Goal: Task Accomplishment & Management: Manage account settings

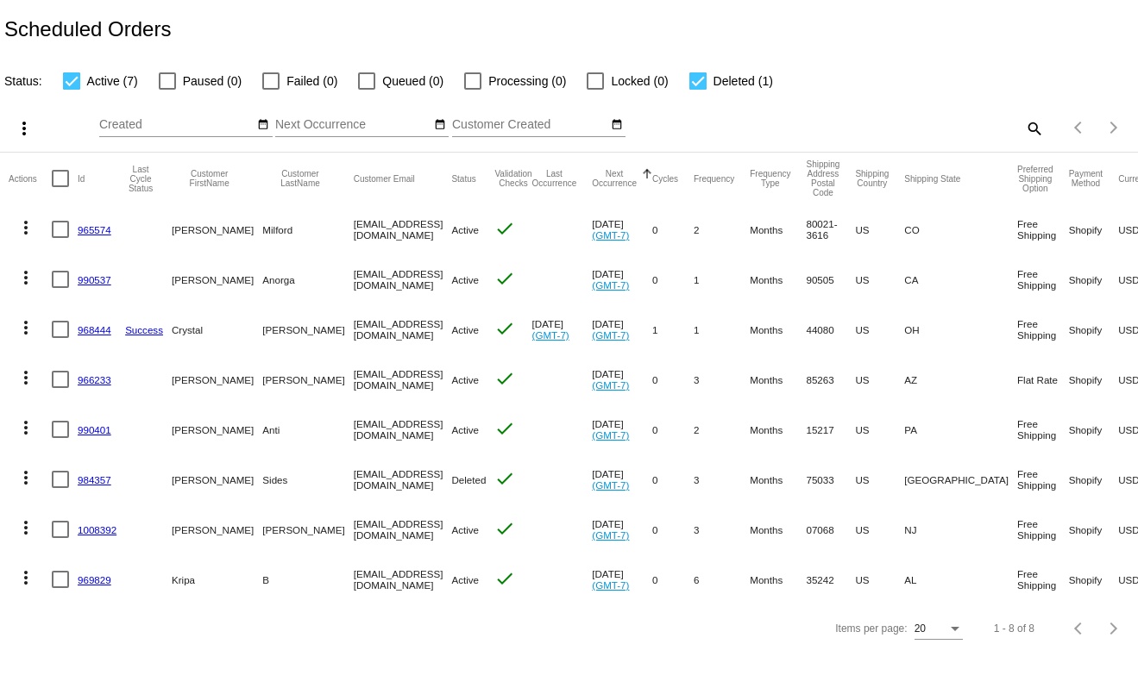
click at [93, 329] on link "968444" at bounding box center [95, 329] width 34 height 11
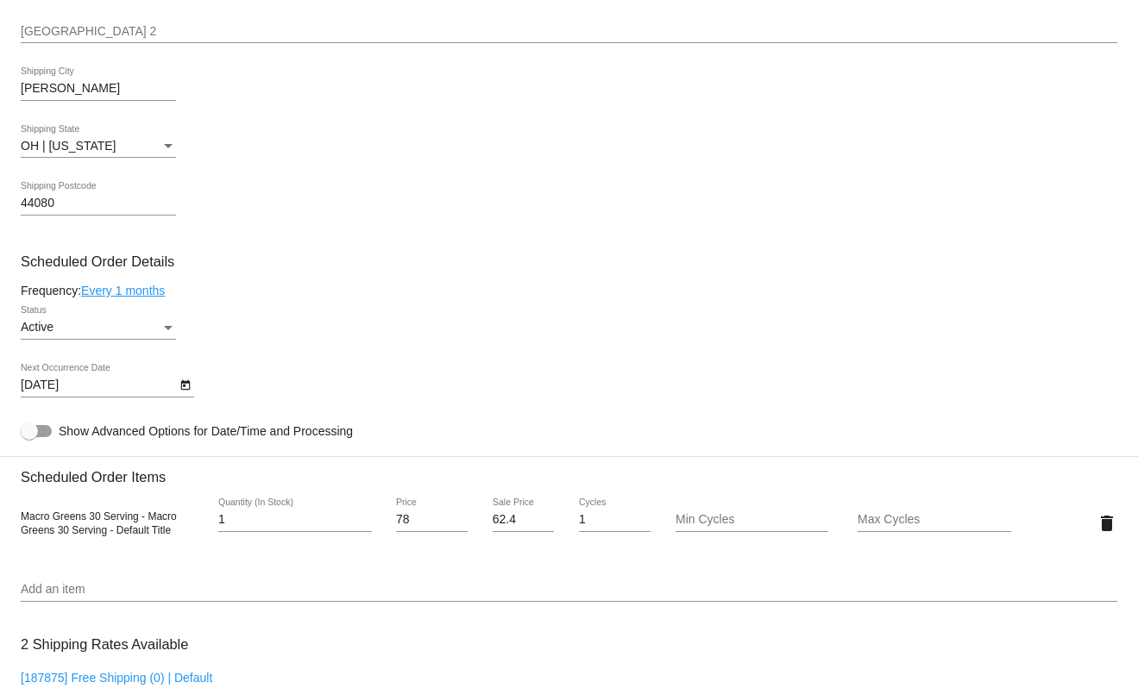
scroll to position [776, 0]
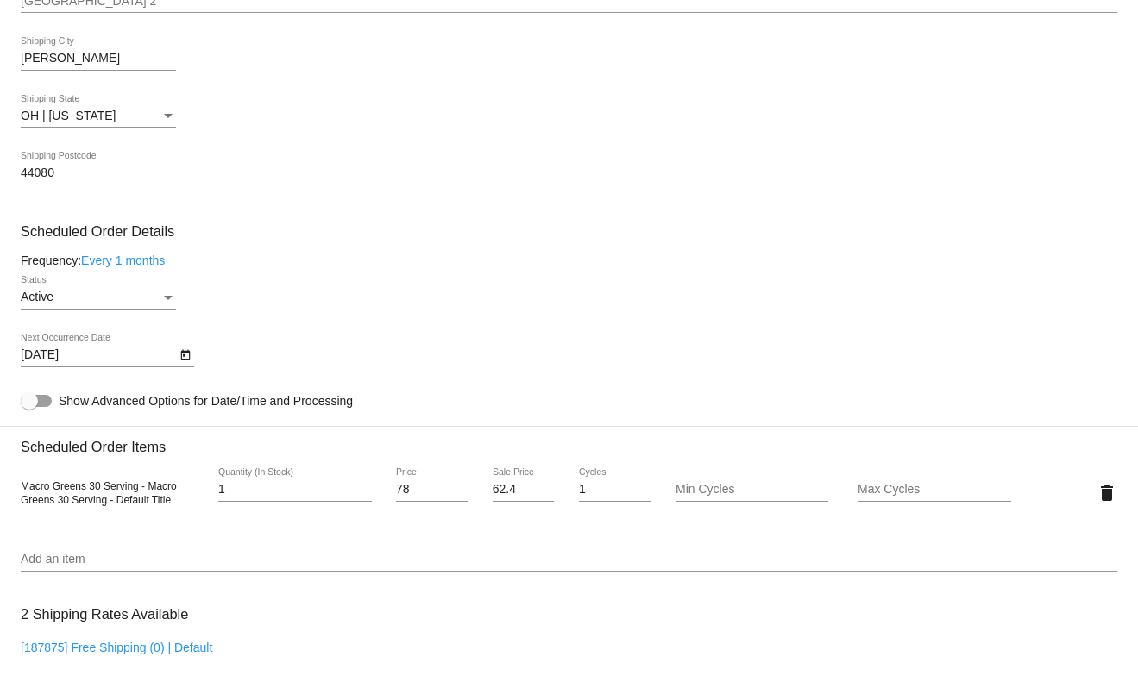
click at [182, 358] on icon "Open calendar" at bounding box center [185, 355] width 12 height 21
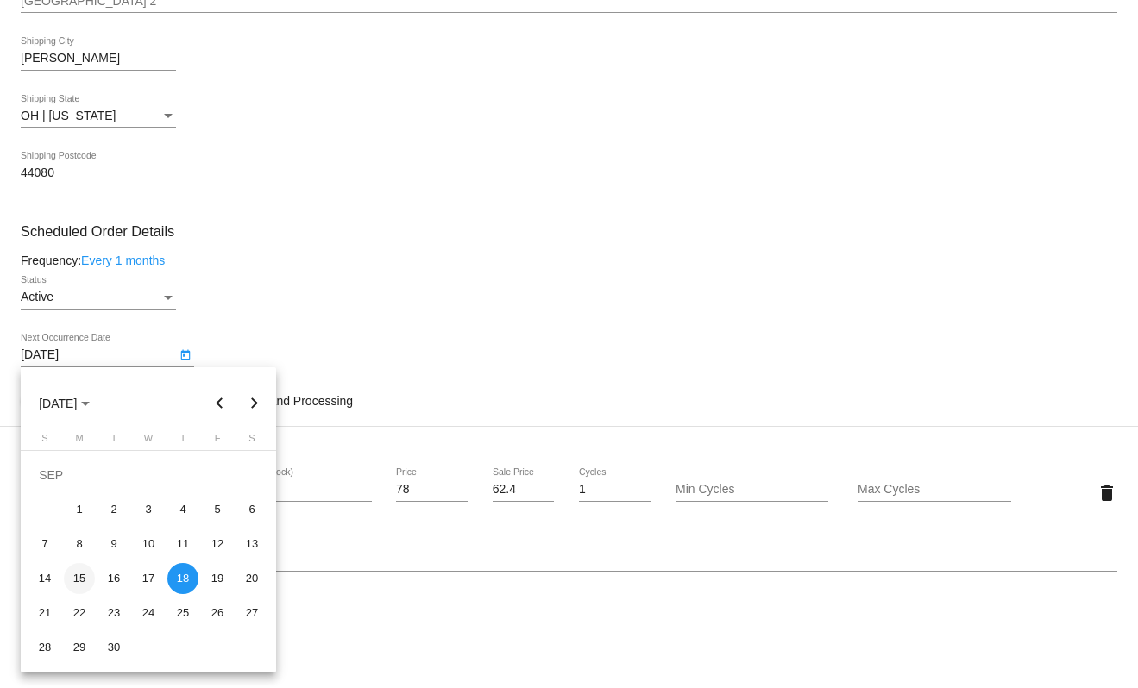
click at [85, 576] on div "15" at bounding box center [79, 578] width 31 height 31
type input "[DATE]"
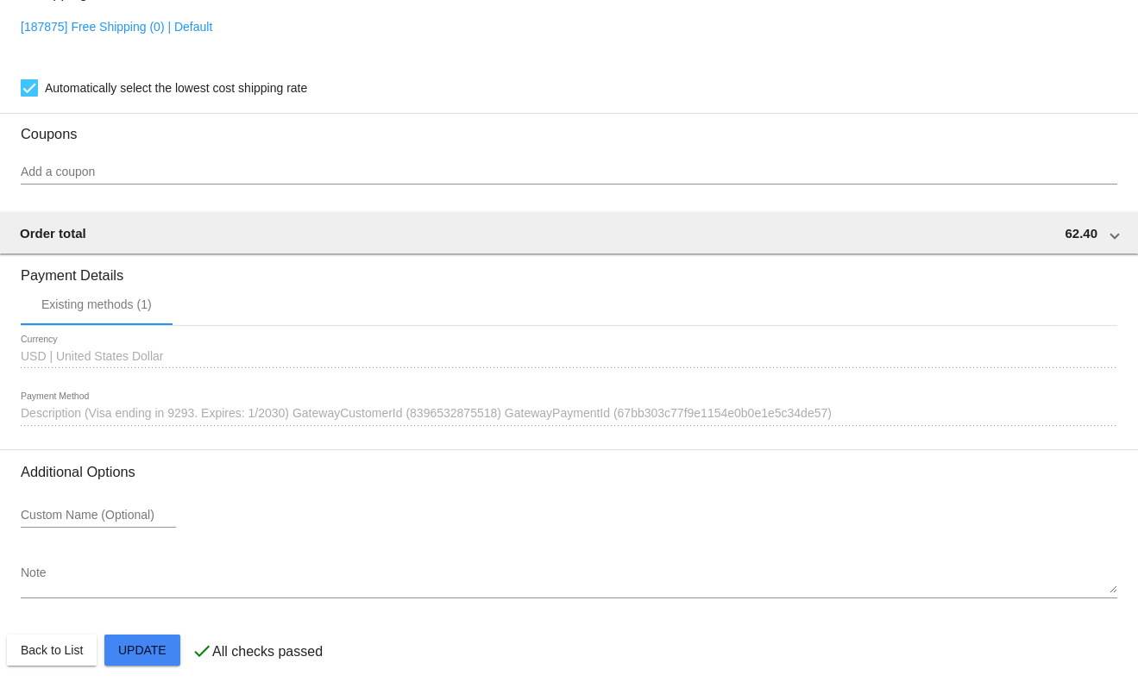
scroll to position [1403, 0]
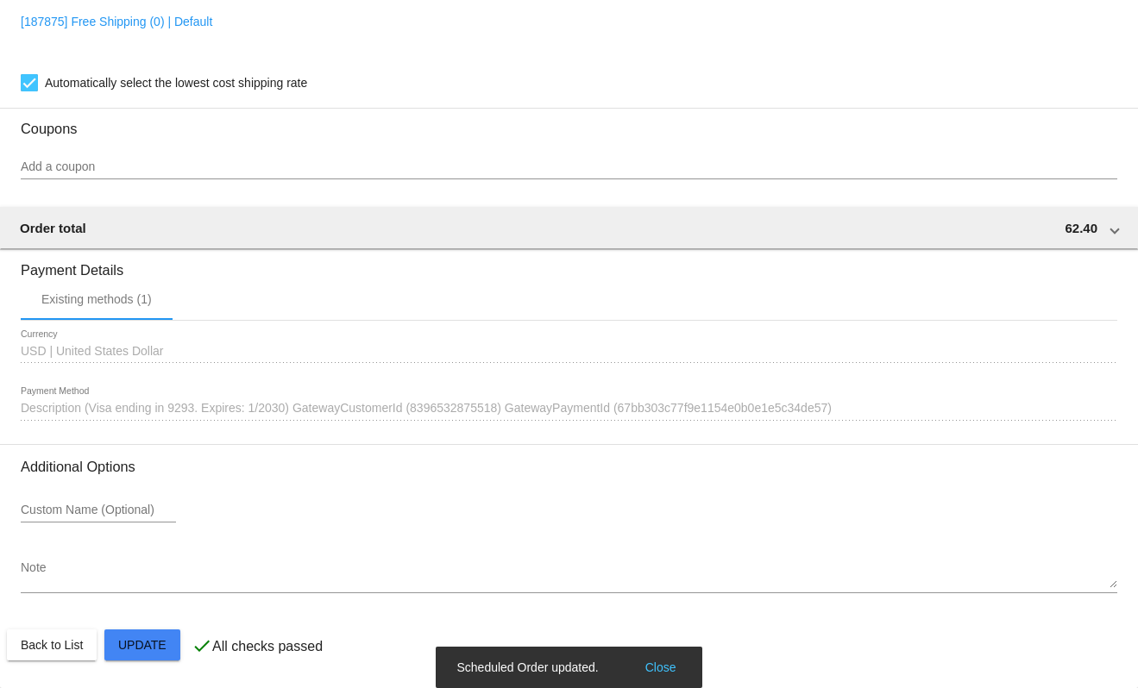
click at [666, 670] on button "Close" at bounding box center [660, 667] width 41 height 17
